Goal: Download file/media

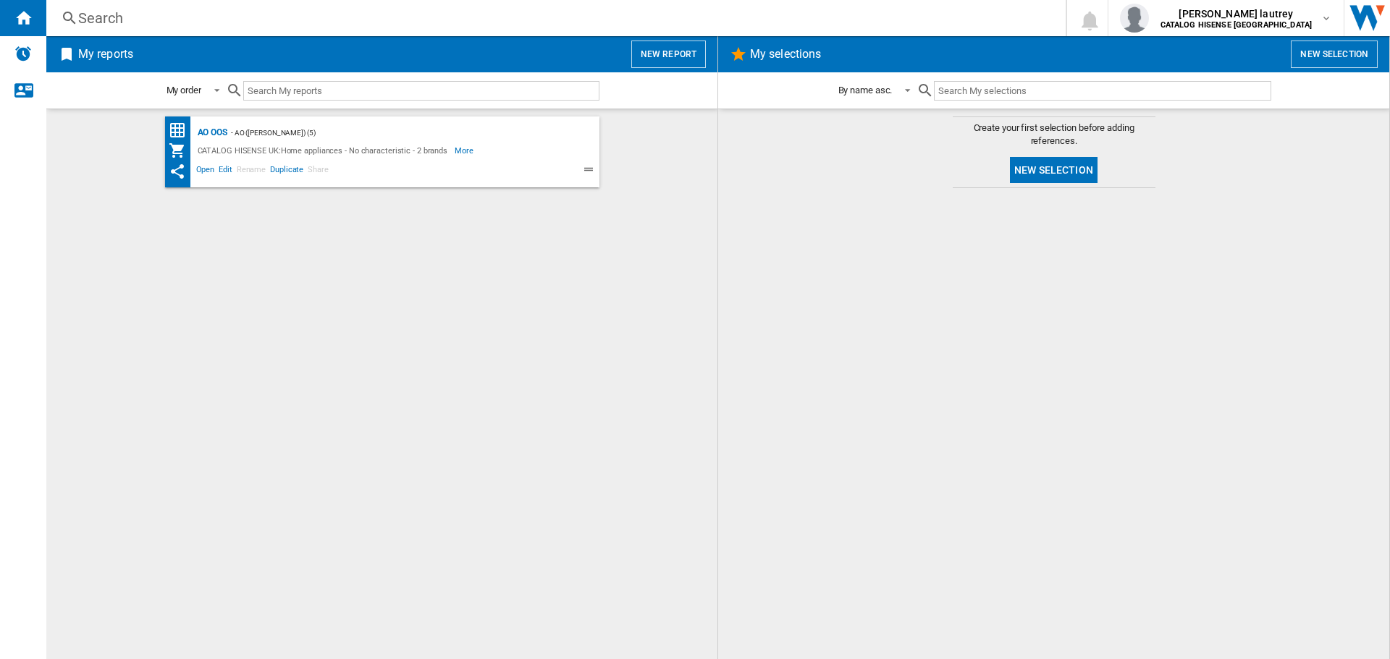
click at [208, 122] on div "AO OOS - AO (parichardson) (5) CATALOG HISENSE UK:Home appliances - No characte…" at bounding box center [382, 152] width 434 height 71
click at [212, 134] on div "AO OOS" at bounding box center [210, 133] width 33 height 18
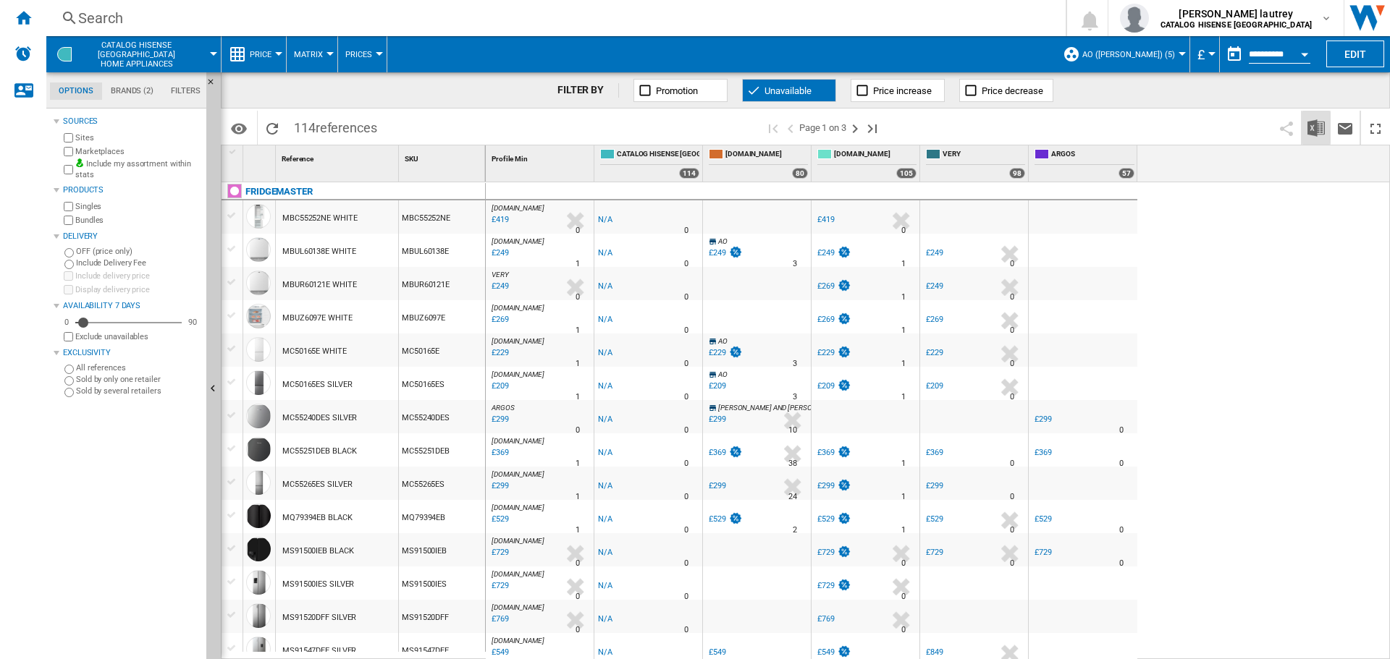
click at [1313, 130] on img "Download in Excel" at bounding box center [1315, 127] width 17 height 17
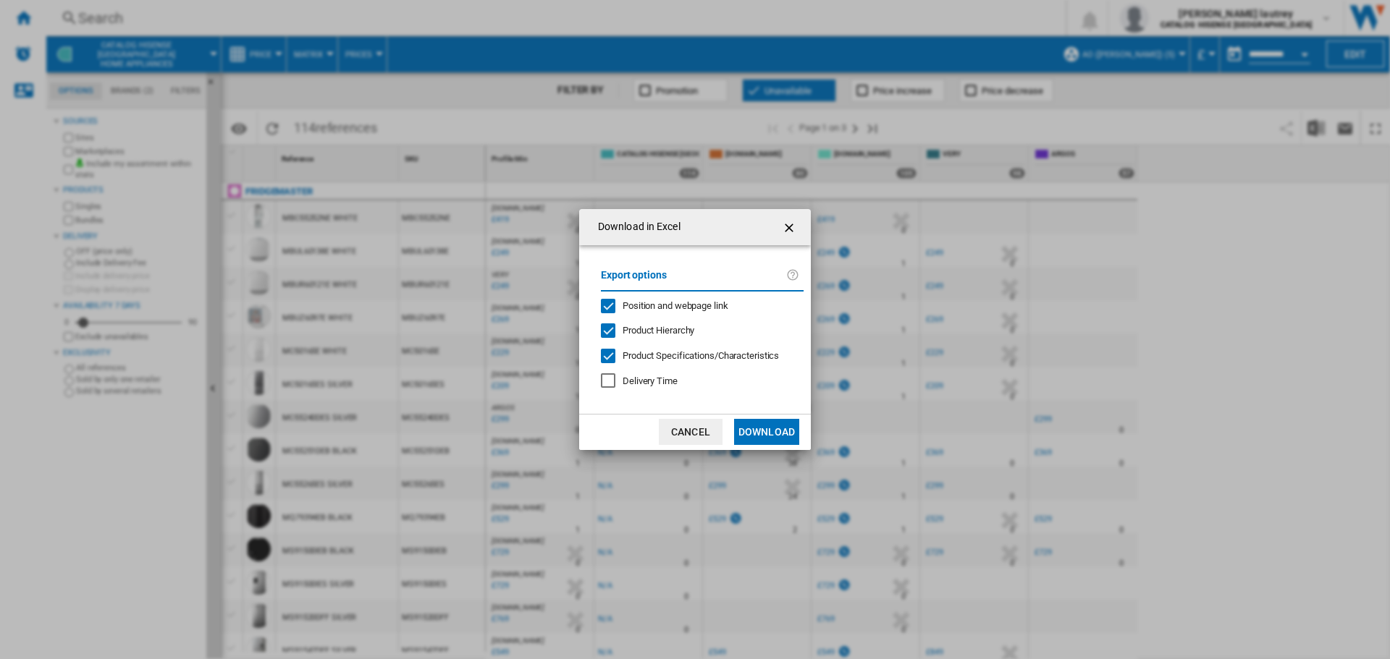
click at [659, 310] on span "Position and webpage link" at bounding box center [676, 305] width 106 height 11
click at [660, 319] on div "Export options Position and webpage link Product Hierarchy Product Specificatio…" at bounding box center [702, 330] width 217 height 140
click at [661, 334] on span "Product Hierarchy" at bounding box center [659, 330] width 72 height 11
click at [674, 369] on div "Export options Position and webpage link Product Hierarchy Product Specificatio…" at bounding box center [702, 330] width 217 height 140
click at [725, 371] on div "Export options Position and webpage link Product Hierarchy Product Specificatio…" at bounding box center [702, 330] width 217 height 140
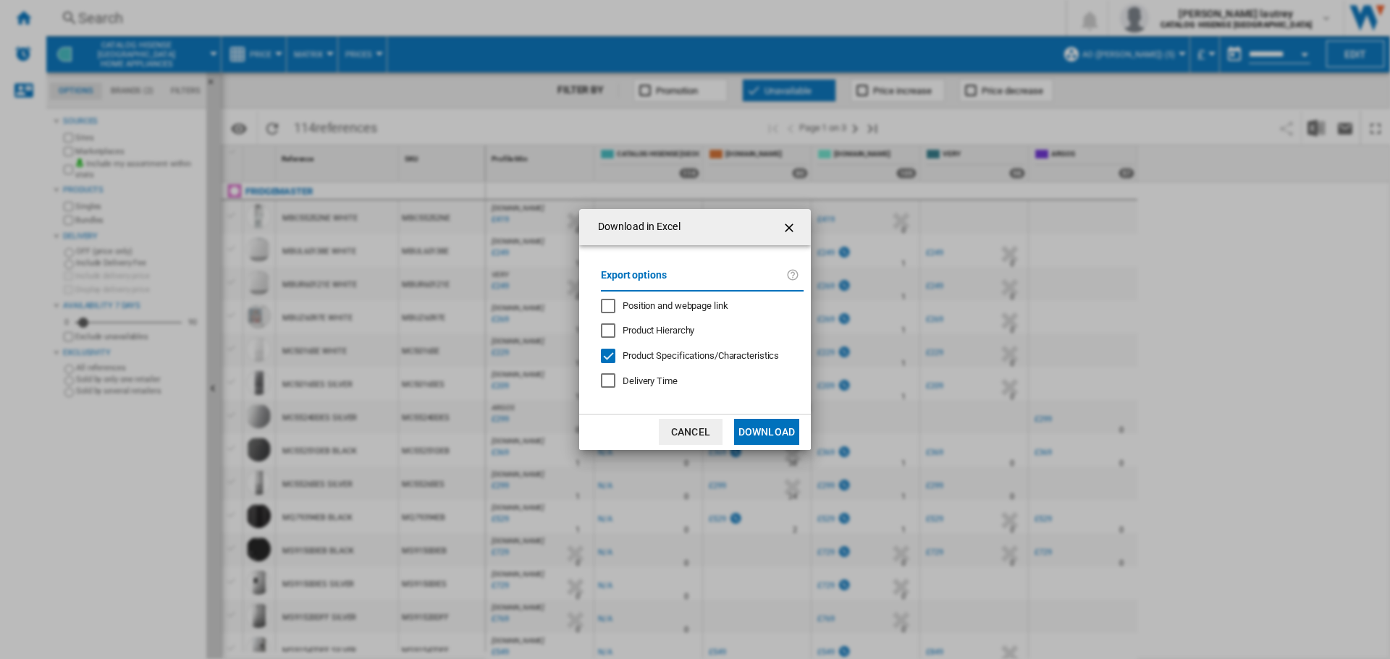
click at [727, 363] on div "Export options Position and webpage link Product Hierarchy Product Specificatio…" at bounding box center [702, 330] width 217 height 140
click at [728, 353] on span "Product Specifications/Characteristics" at bounding box center [701, 355] width 156 height 11
click at [781, 431] on button "Download" at bounding box center [766, 432] width 65 height 26
